Goal: Information Seeking & Learning: Learn about a topic

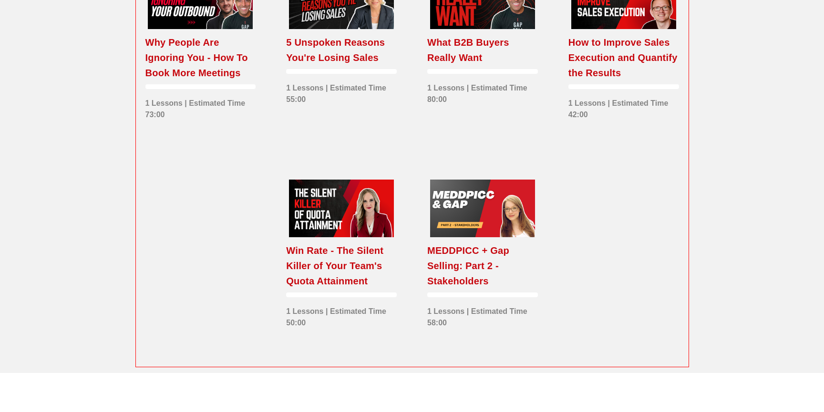
scroll to position [1432, 0]
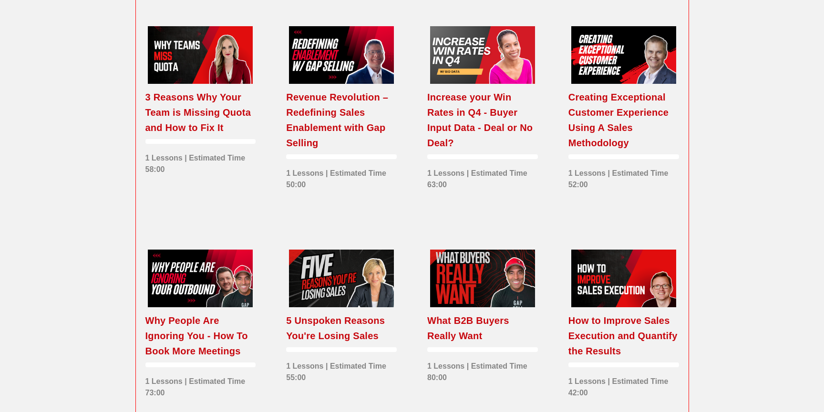
click at [341, 140] on div "Revenue Revolution – Redefining Sales Enablement with Gap Selling" at bounding box center [341, 120] width 111 height 61
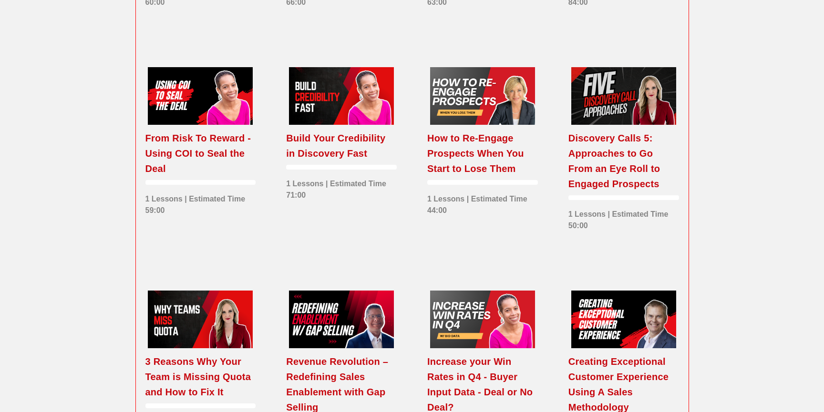
scroll to position [1176, 0]
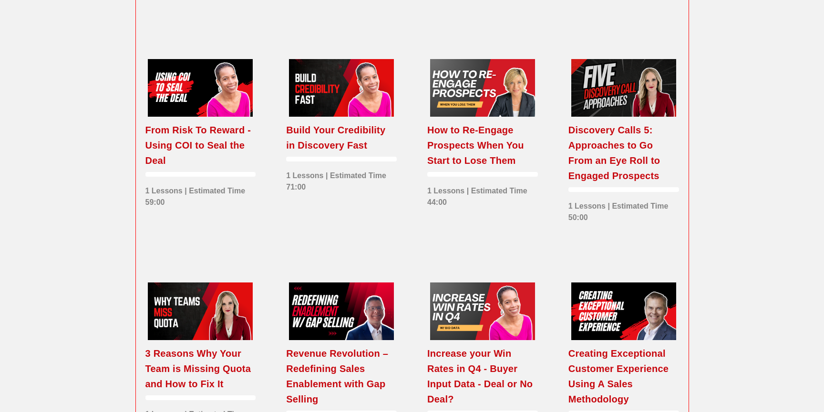
click at [346, 153] on div "Build Your Credibility in Discovery Fast" at bounding box center [341, 137] width 111 height 31
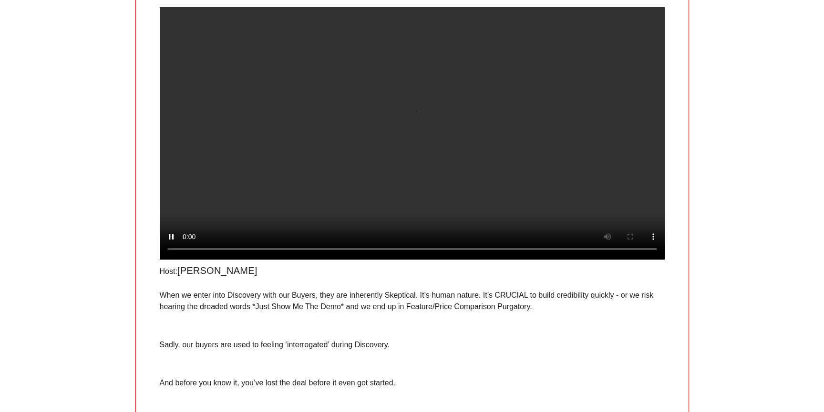
scroll to position [220, 0]
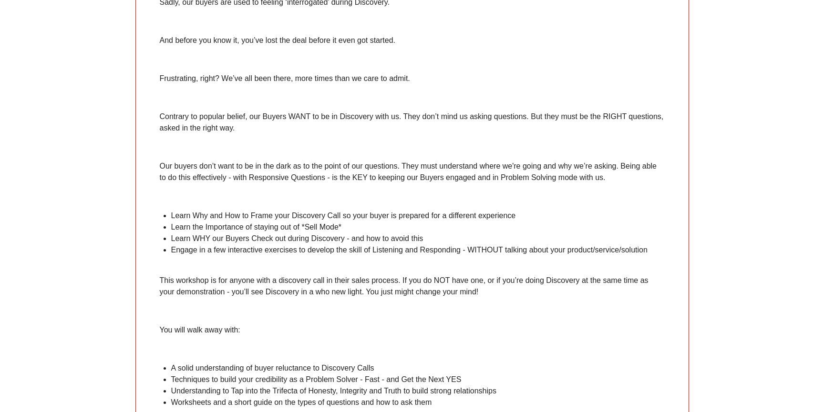
scroll to position [434, 0]
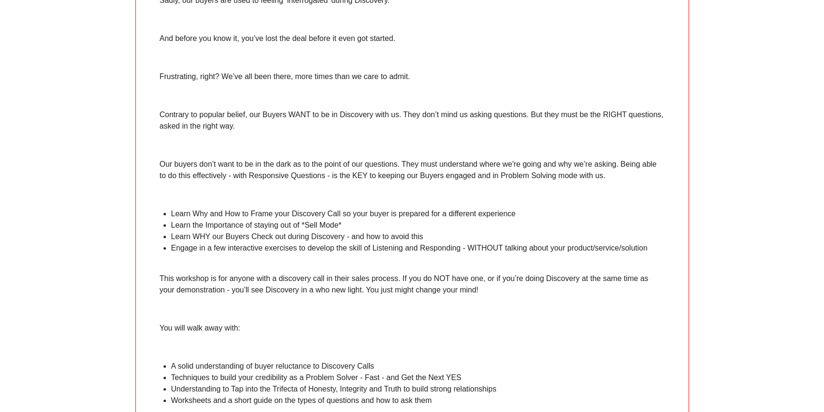
click at [303, 231] on li "Learn the Importance of staying out of *Sell Mode*" at bounding box center [417, 225] width 493 height 11
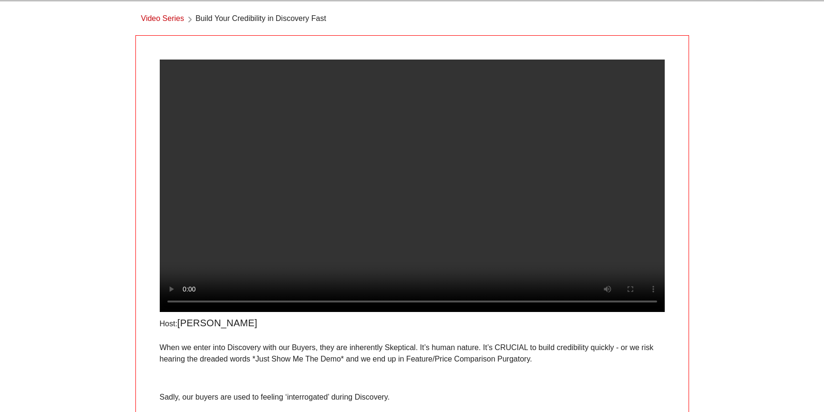
scroll to position [42, 0]
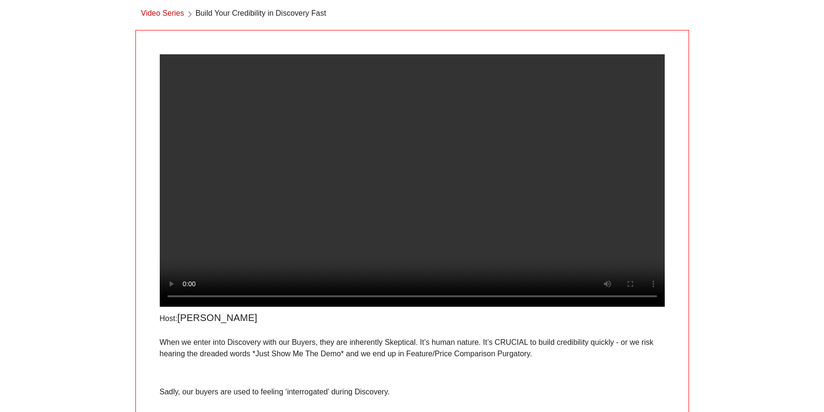
click at [43, 150] on div "​ Language English Video Series Build Your Credibility in Discovery Fast Host: …" at bounding box center [412, 402] width 824 height 888
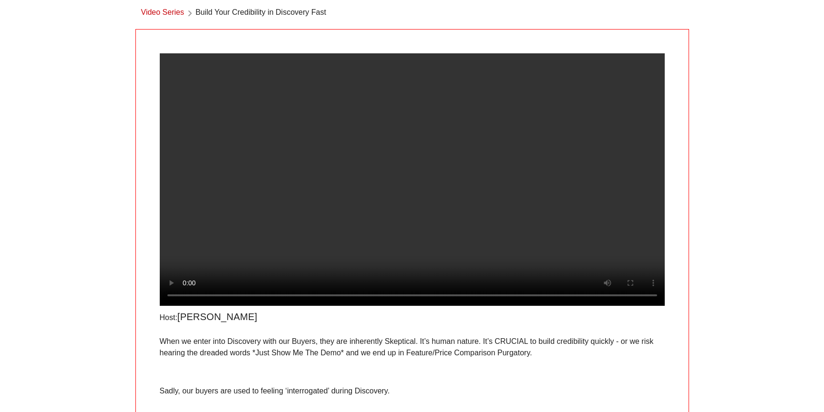
scroll to position [0, 0]
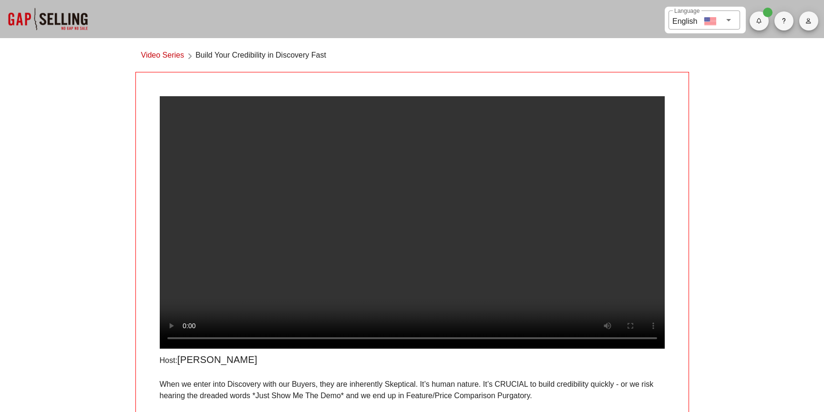
click at [486, 144] on video at bounding box center [412, 222] width 505 height 253
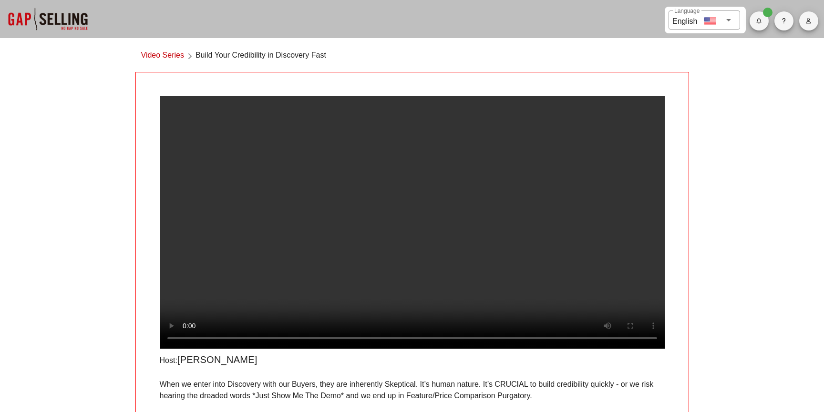
scroll to position [1, 0]
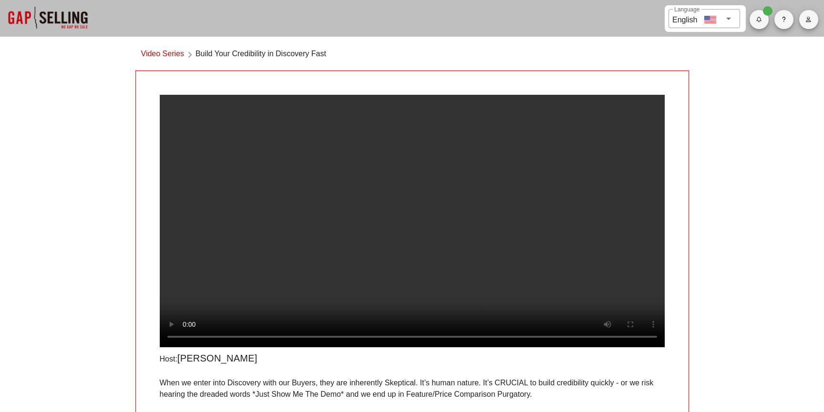
click at [275, 243] on video at bounding box center [412, 221] width 505 height 253
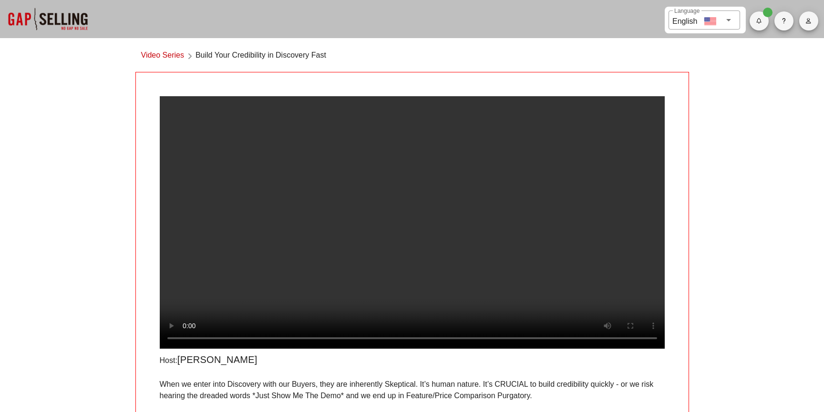
click at [417, 236] on video at bounding box center [412, 222] width 505 height 253
click at [462, 244] on video at bounding box center [412, 222] width 505 height 253
click at [380, 233] on video at bounding box center [412, 222] width 505 height 253
click at [330, 232] on video at bounding box center [412, 222] width 505 height 253
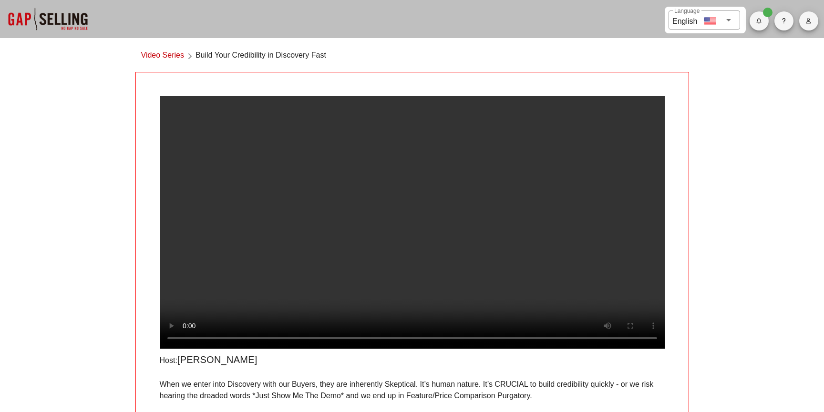
click at [330, 232] on video at bounding box center [412, 222] width 505 height 253
click at [341, 221] on video at bounding box center [412, 222] width 505 height 253
click at [291, 283] on video at bounding box center [412, 222] width 505 height 253
click at [390, 193] on video at bounding box center [412, 222] width 505 height 253
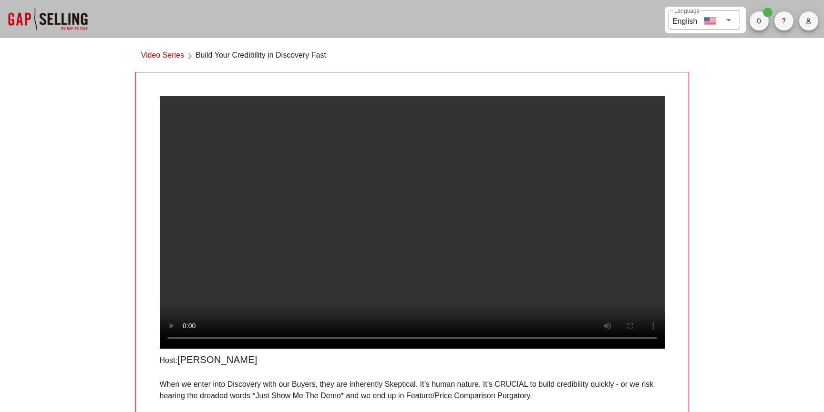
click at [326, 224] on video at bounding box center [412, 222] width 505 height 253
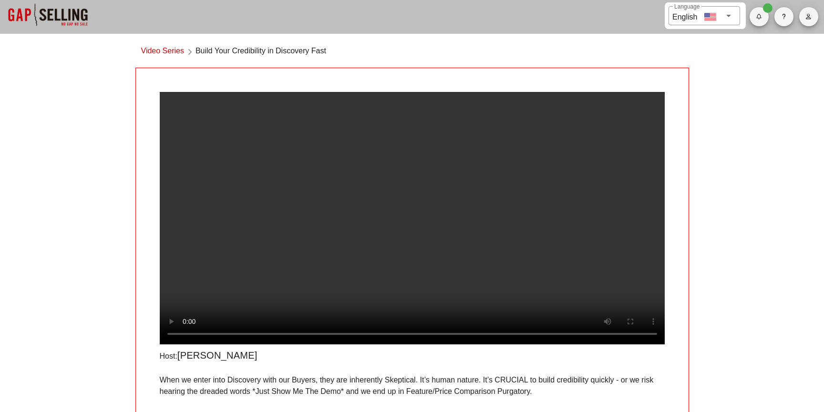
click at [355, 201] on video at bounding box center [412, 218] width 505 height 253
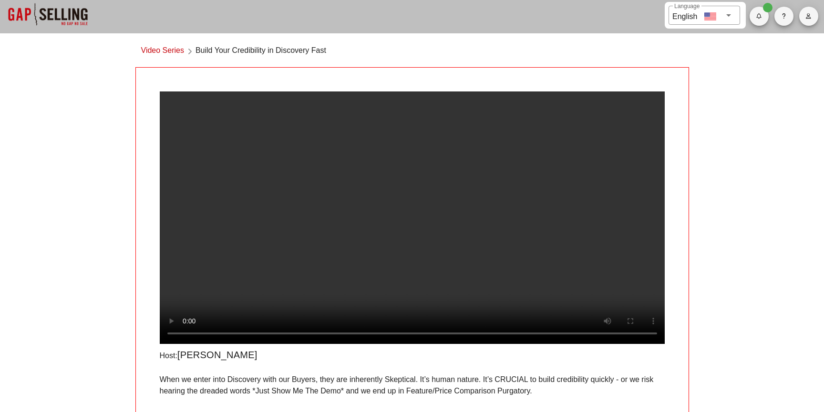
click at [411, 211] on video at bounding box center [412, 218] width 505 height 253
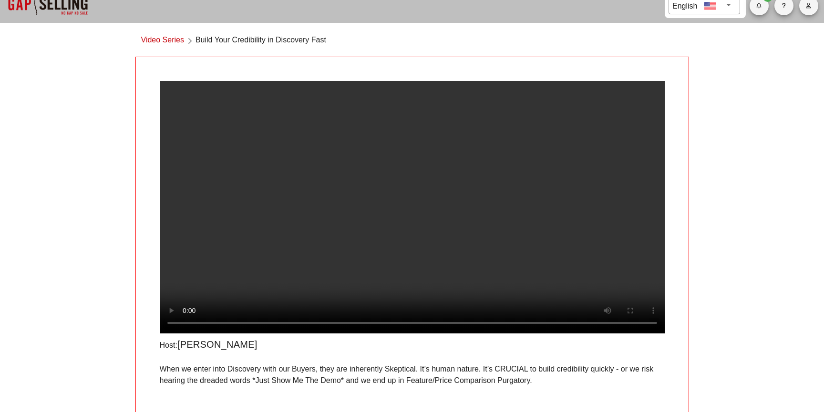
scroll to position [0, 0]
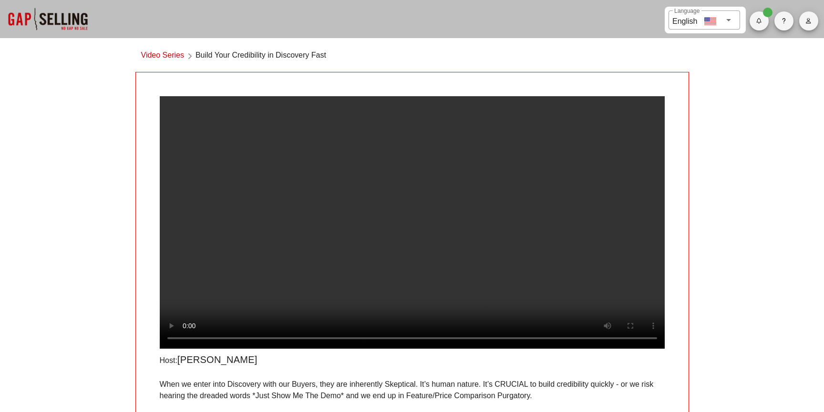
click at [395, 162] on video at bounding box center [412, 222] width 505 height 253
click at [610, 290] on video at bounding box center [412, 222] width 505 height 253
drag, startPoint x: 235, startPoint y: 393, endPoint x: 181, endPoint y: 394, distance: 54.3
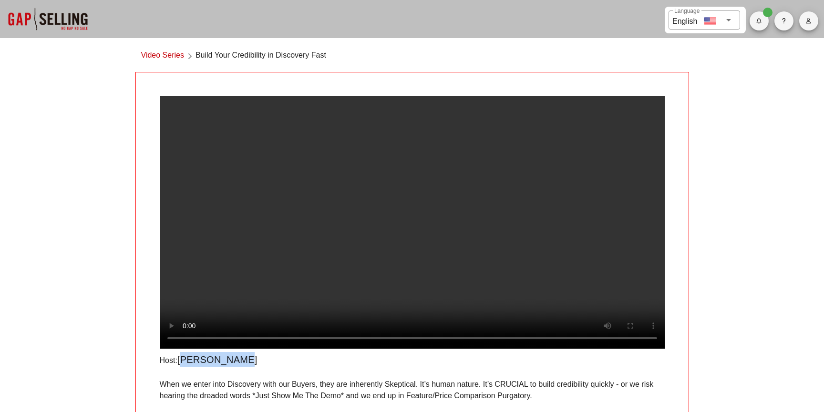
click at [180, 373] on div "Host: [PERSON_NAME]" at bounding box center [240, 359] width 172 height 27
copy span "[PERSON_NAME]"
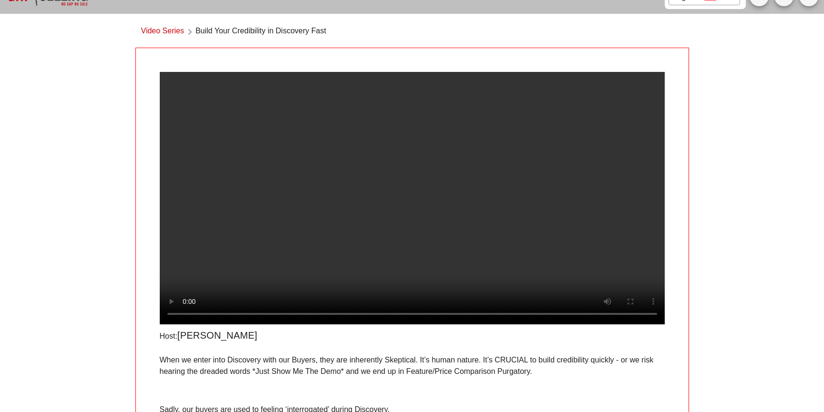
scroll to position [27, 0]
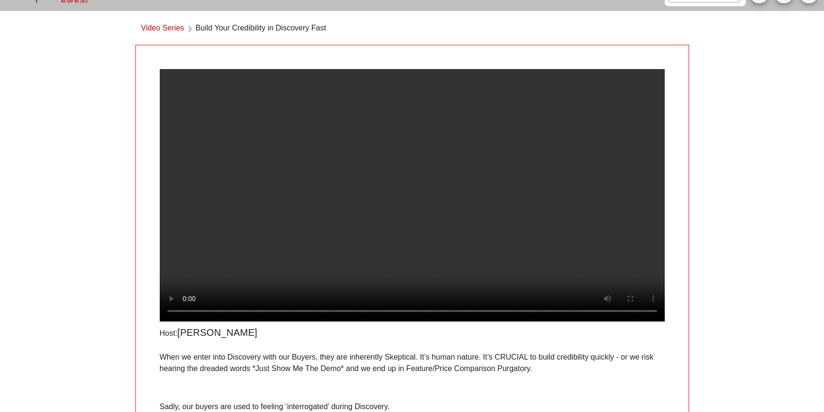
click at [116, 233] on div "​ Language English Video Series Build Your Credibility in Discovery Fast Host: …" at bounding box center [412, 417] width 824 height 888
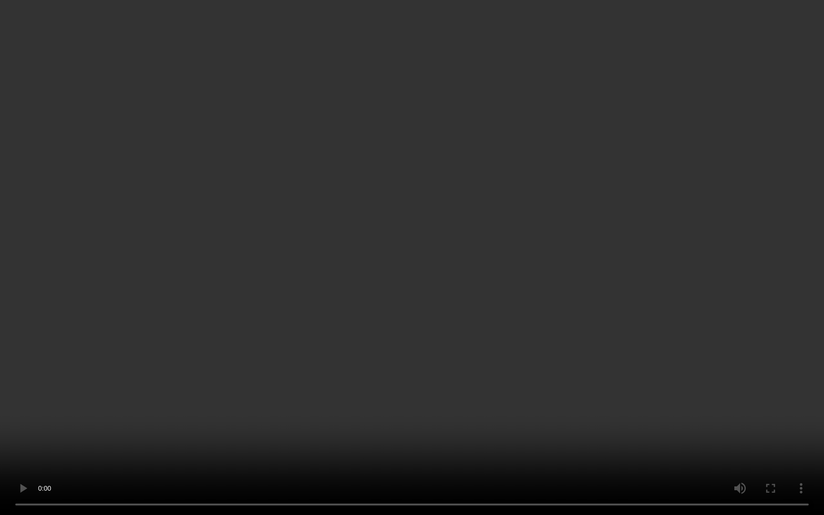
click at [500, 306] on video at bounding box center [412, 257] width 824 height 515
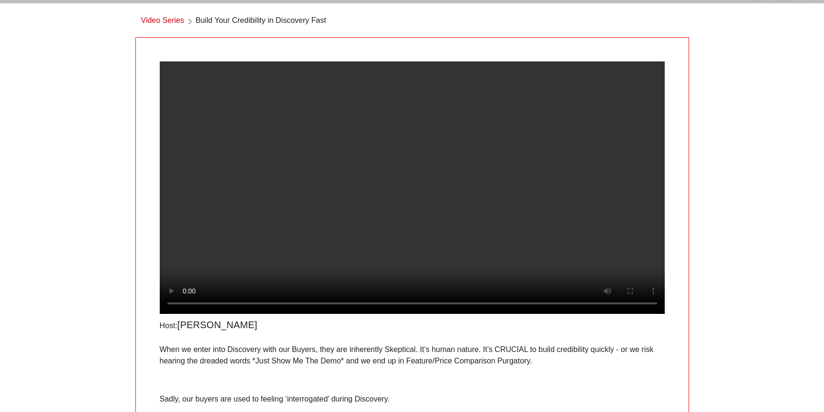
click at [244, 217] on video at bounding box center [412, 187] width 505 height 253
click at [416, 157] on video at bounding box center [412, 187] width 505 height 253
drag, startPoint x: 416, startPoint y: 157, endPoint x: 416, endPoint y: 148, distance: 9.1
click at [416, 148] on video at bounding box center [412, 187] width 505 height 253
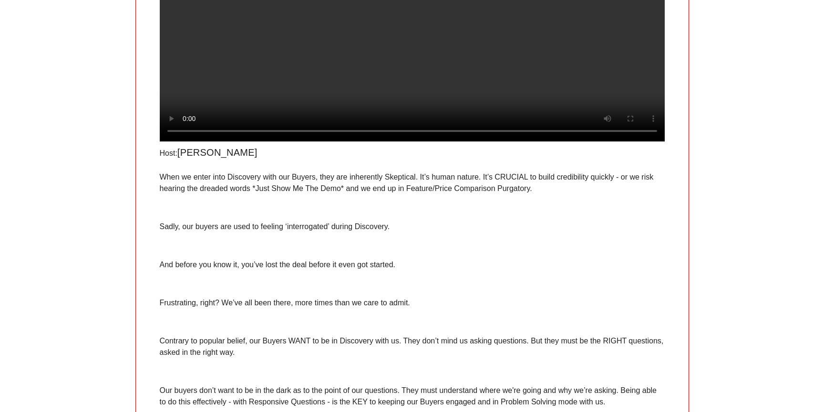
scroll to position [0, 0]
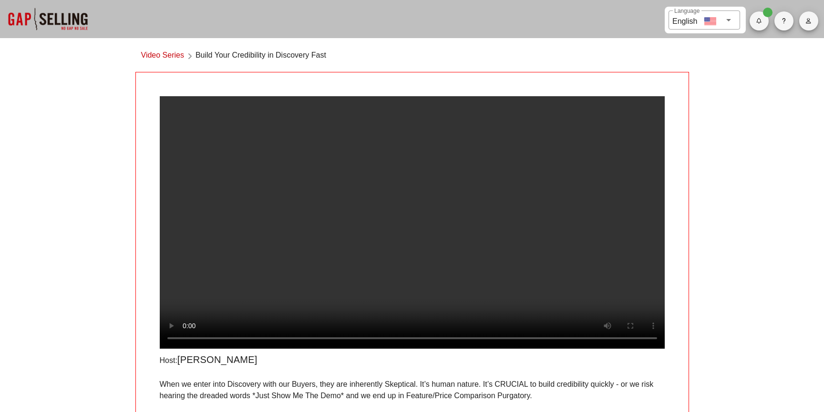
click at [530, 52] on div "Video Series Build Your Credibility in Discovery Fast" at bounding box center [411, 58] width 553 height 28
